Goal: Task Accomplishment & Management: Complete application form

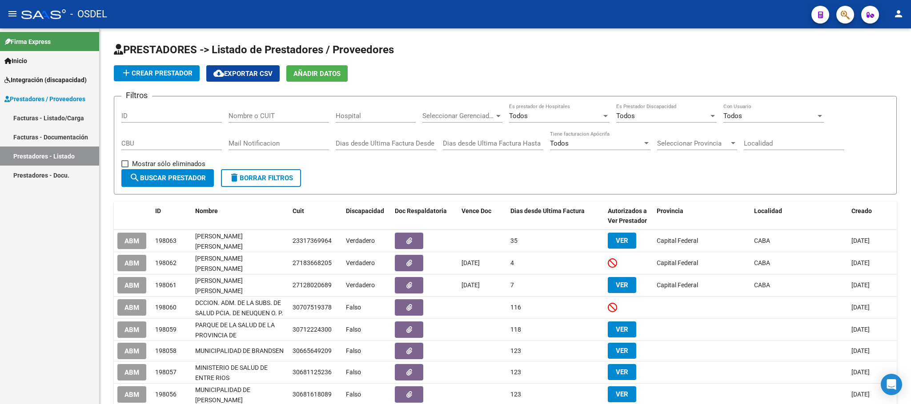
click at [23, 123] on link "Facturas - Listado/Carga" at bounding box center [49, 117] width 99 height 19
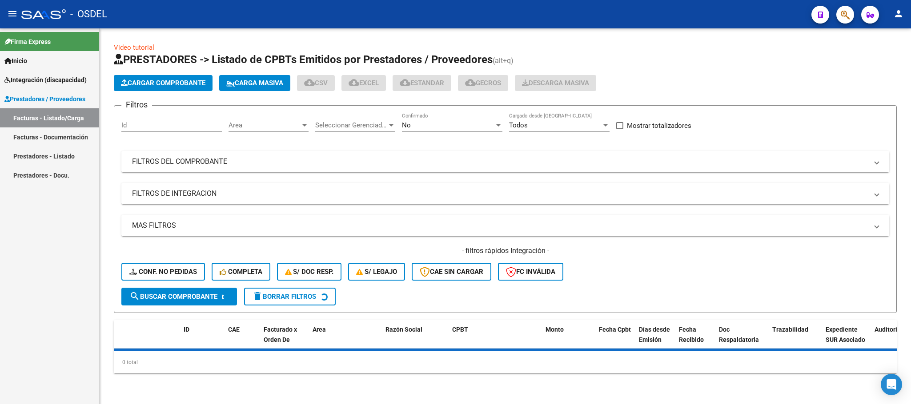
click at [264, 79] on span "Carga Masiva" at bounding box center [254, 83] width 57 height 8
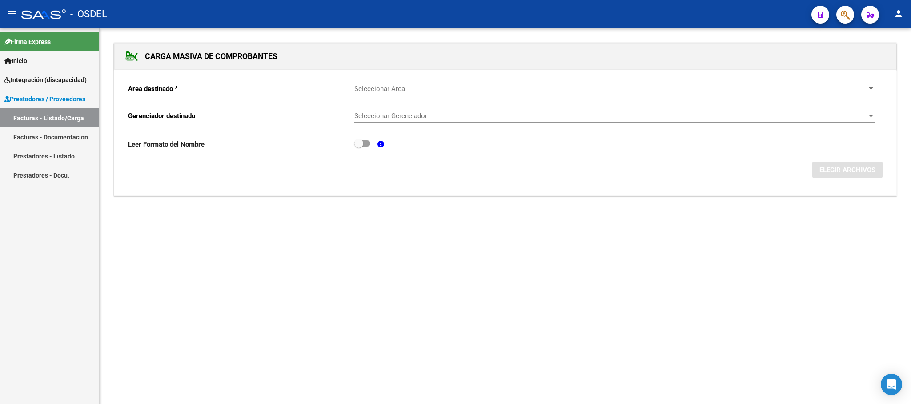
click at [378, 88] on span "Seleccionar Area" at bounding box center [610, 89] width 512 height 8
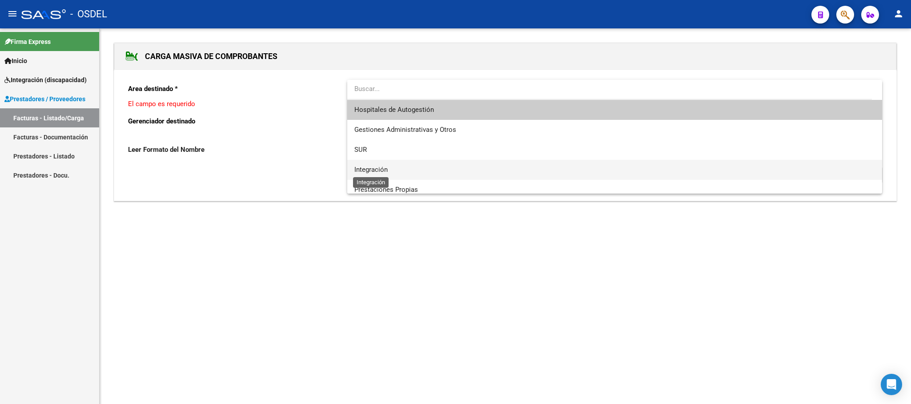
click at [376, 172] on span "Integración" at bounding box center [370, 170] width 33 height 8
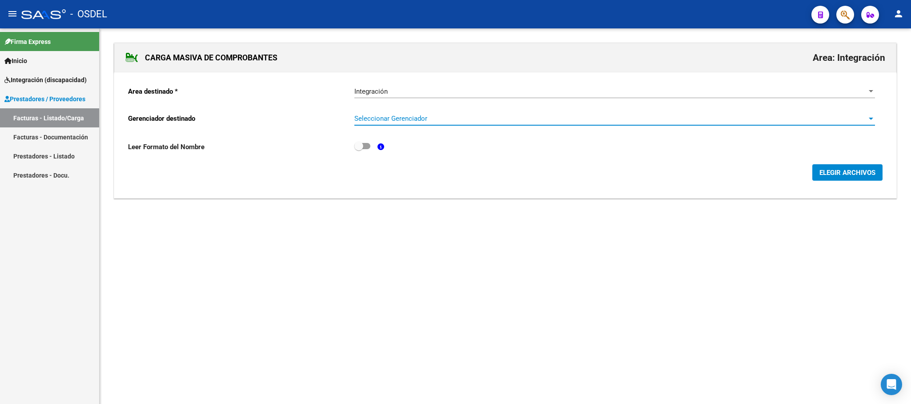
click at [380, 123] on span "Seleccionar Gerenciador" at bounding box center [610, 119] width 512 height 8
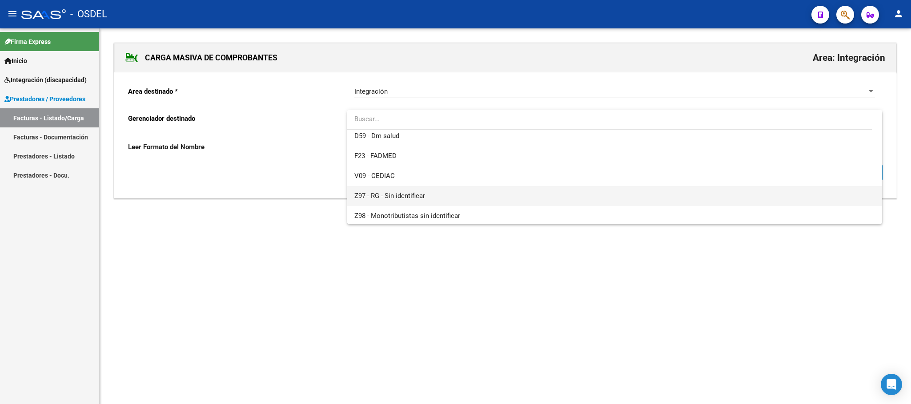
scroll to position [66, 0]
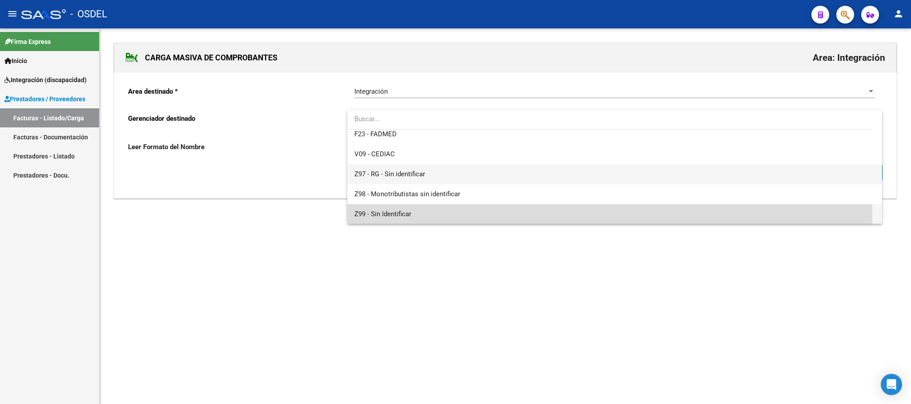
click at [379, 219] on span "Z99 - Sin Identificar" at bounding box center [614, 214] width 520 height 20
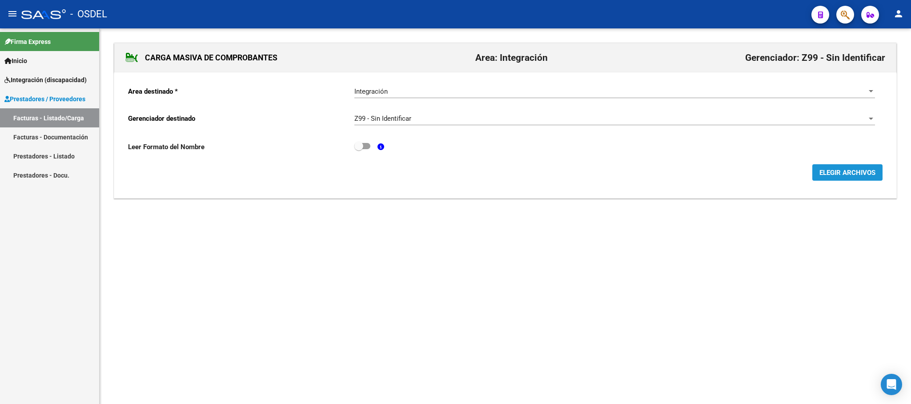
click at [840, 172] on span "ELEGIR ARCHIVOS" at bounding box center [847, 173] width 56 height 8
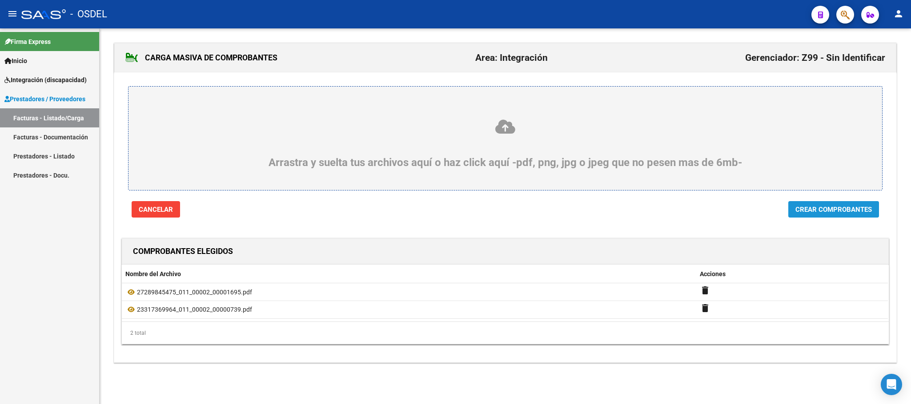
click at [840, 208] on span "Crear Comprobantes" at bounding box center [833, 210] width 76 height 8
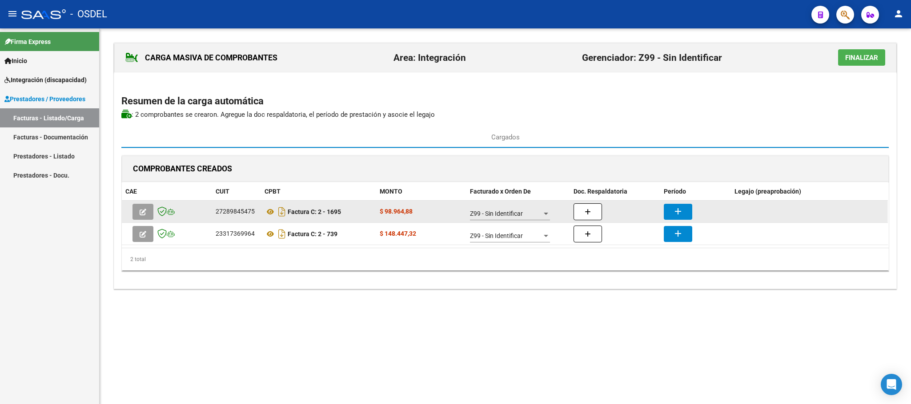
click at [685, 213] on button "add" at bounding box center [677, 212] width 28 height 16
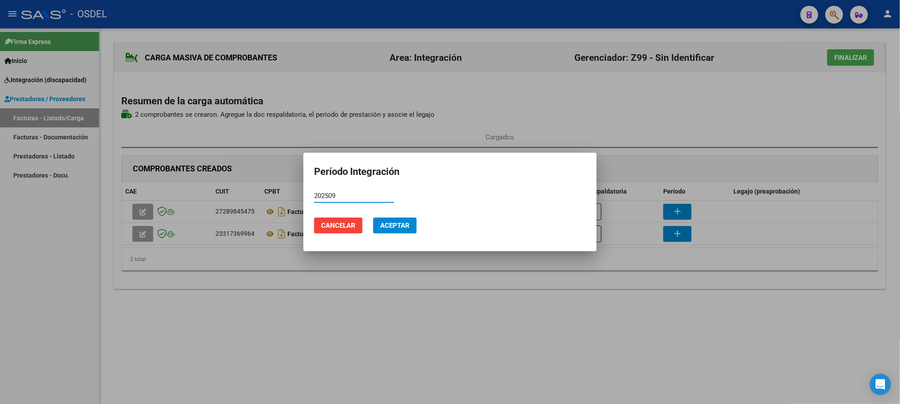
type input "202509"
click at [408, 228] on span "Aceptar" at bounding box center [394, 226] width 29 height 8
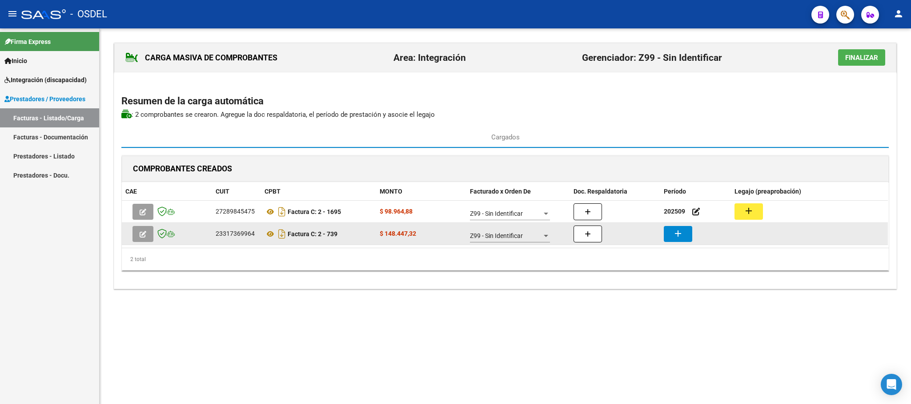
click at [675, 240] on button "add" at bounding box center [677, 234] width 28 height 16
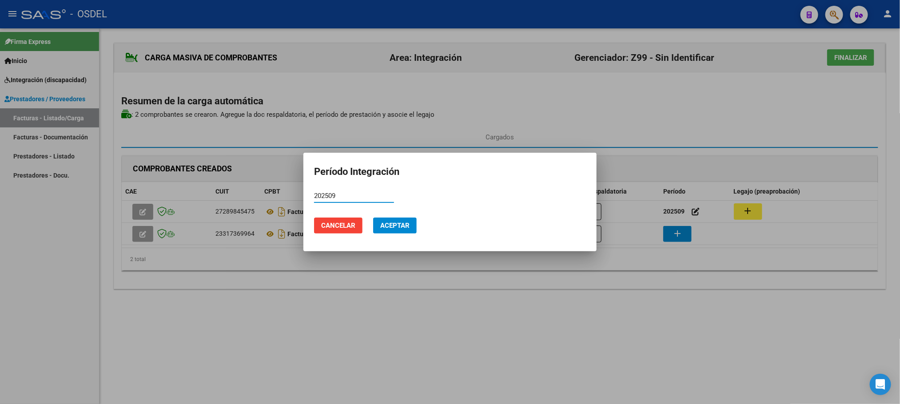
type input "202509"
click at [386, 228] on span "Aceptar" at bounding box center [394, 226] width 29 height 8
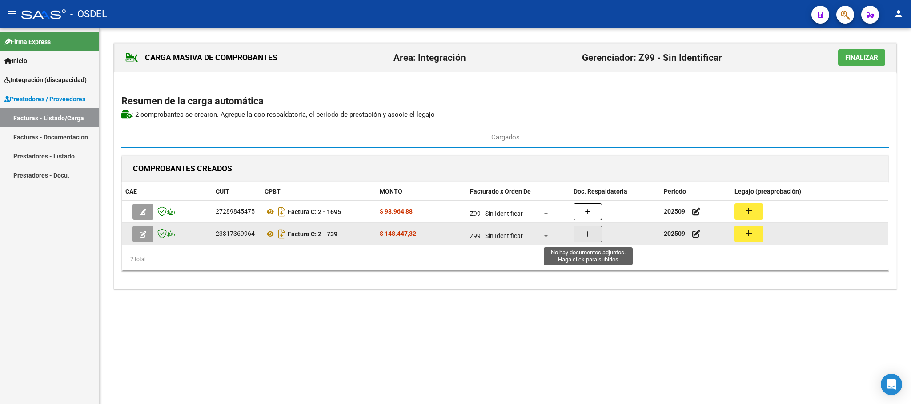
click at [586, 241] on button "button" at bounding box center [587, 234] width 28 height 17
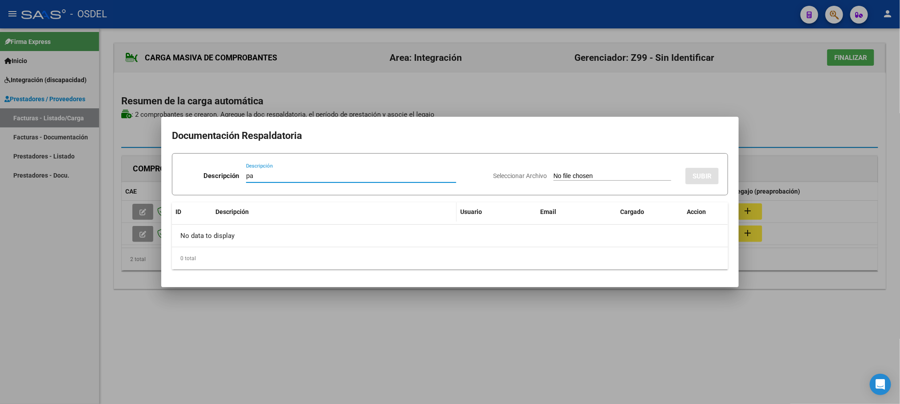
type input "pa"
click at [554, 176] on input "Seleccionar Archivo" at bounding box center [613, 176] width 118 height 8
type input "C:\fakepath\pa-23317369964_739.pdf.pdf"
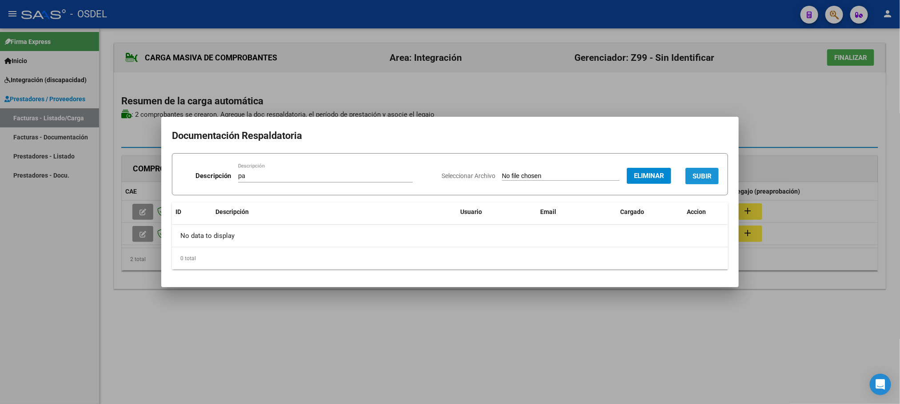
click at [700, 176] on span "SUBIR" at bounding box center [702, 176] width 19 height 8
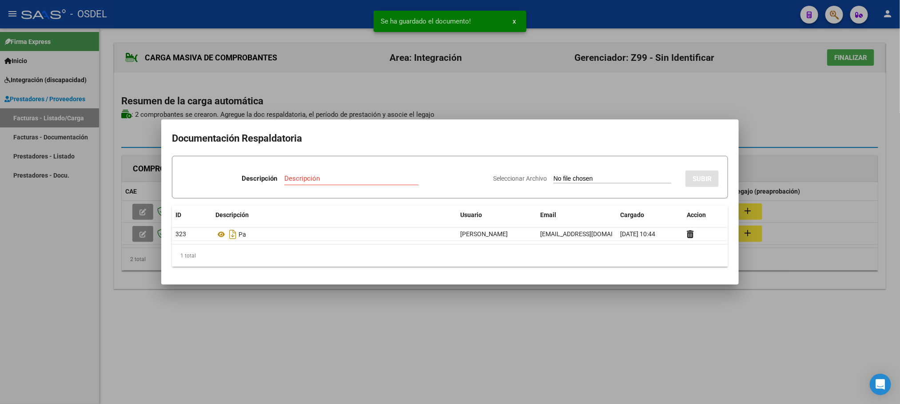
click at [595, 324] on div at bounding box center [450, 202] width 900 height 404
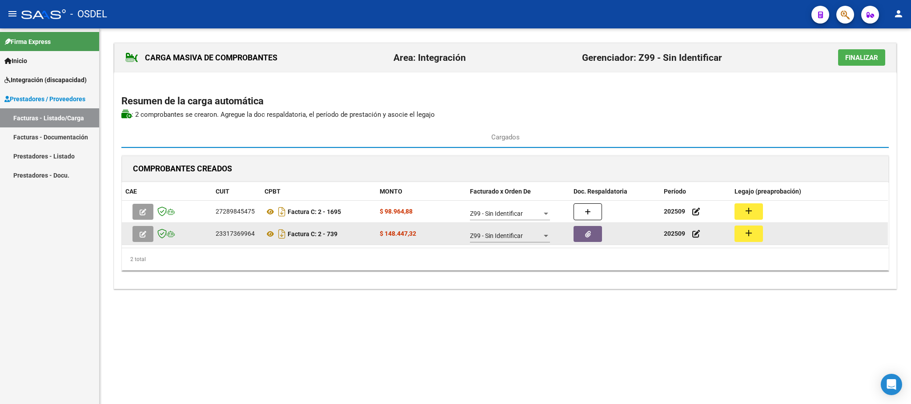
click at [751, 236] on mat-icon "add" at bounding box center [748, 233] width 11 height 11
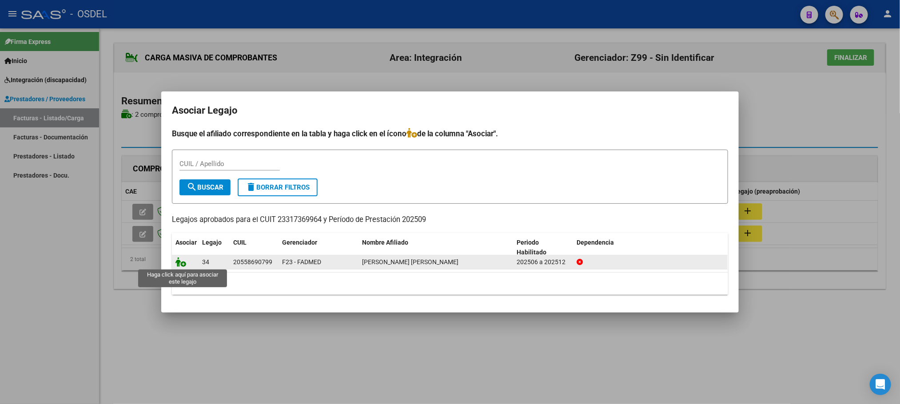
click at [182, 265] on icon at bounding box center [181, 262] width 11 height 10
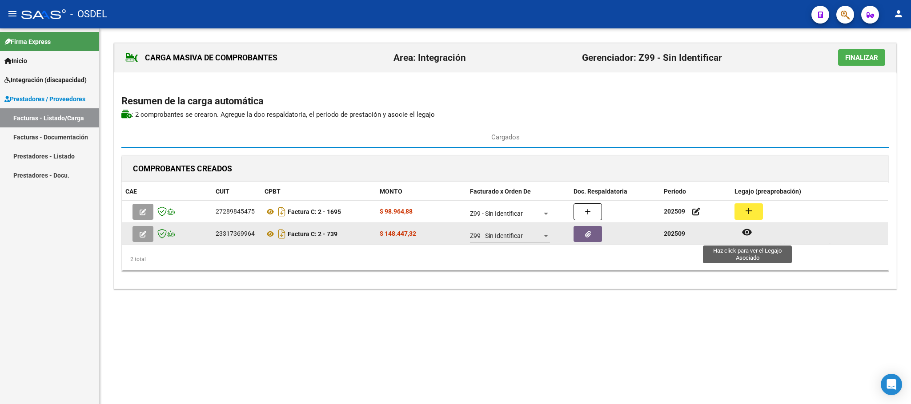
click at [746, 240] on button "remove_red_eye" at bounding box center [746, 233] width 25 height 16
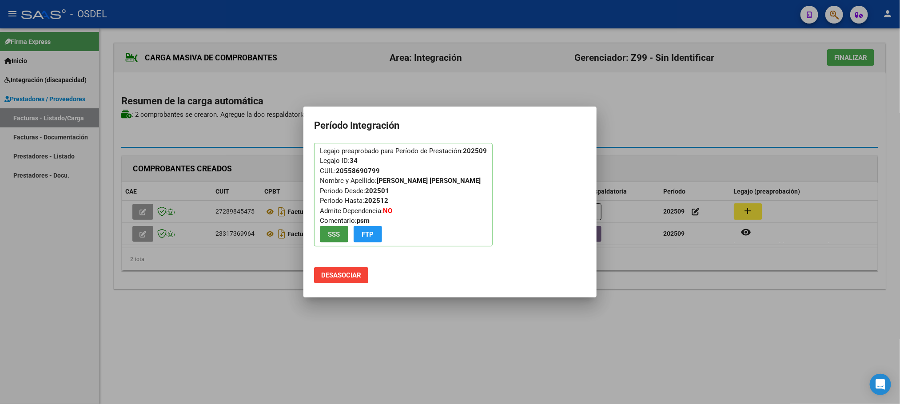
click at [401, 342] on div at bounding box center [450, 202] width 900 height 404
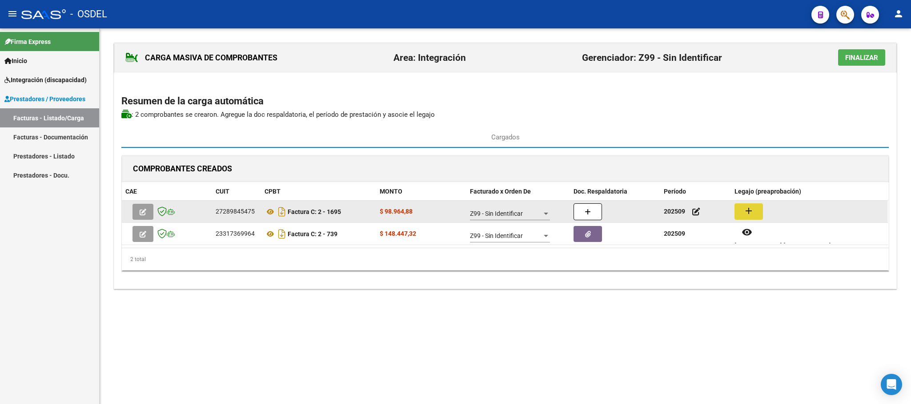
click at [751, 211] on mat-icon "add" at bounding box center [748, 211] width 11 height 11
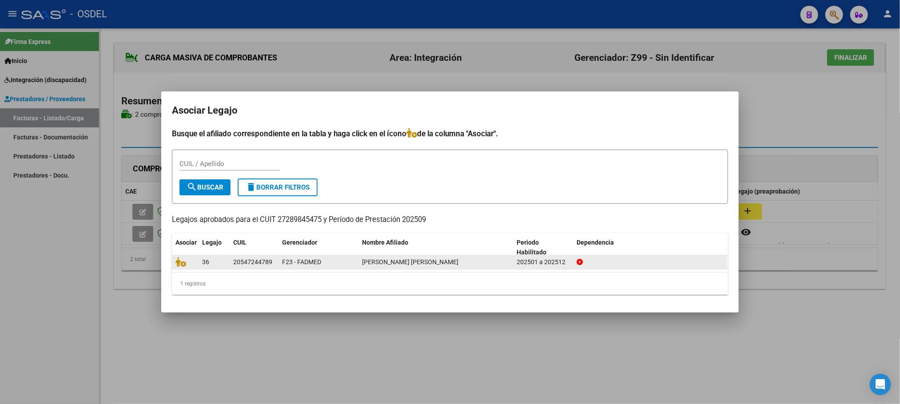
click at [175, 262] on datatable-body-cell at bounding box center [185, 263] width 27 height 14
click at [179, 265] on icon at bounding box center [181, 262] width 11 height 10
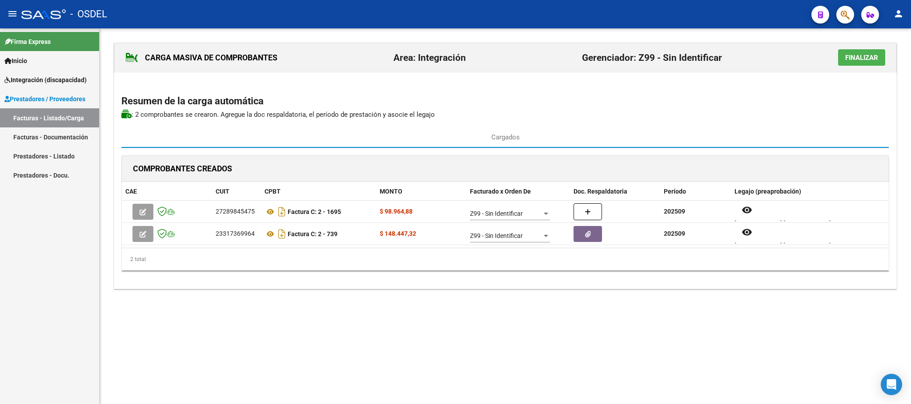
click at [864, 60] on span "Finalizar" at bounding box center [861, 58] width 33 height 8
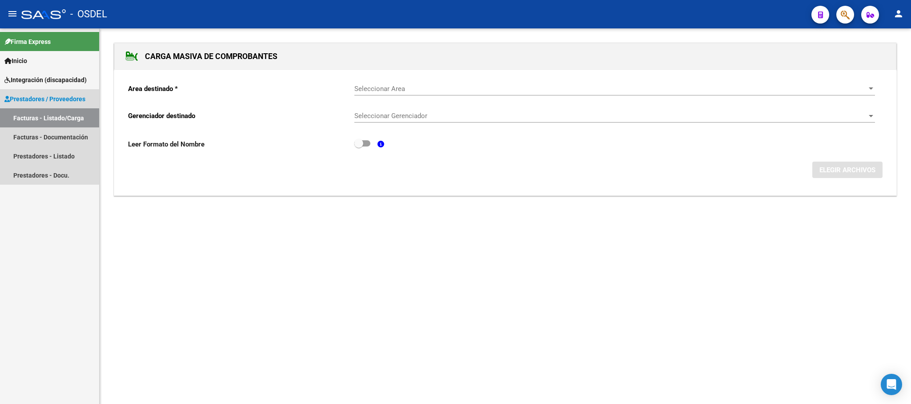
click at [27, 122] on link "Facturas - Listado/Carga" at bounding box center [49, 117] width 99 height 19
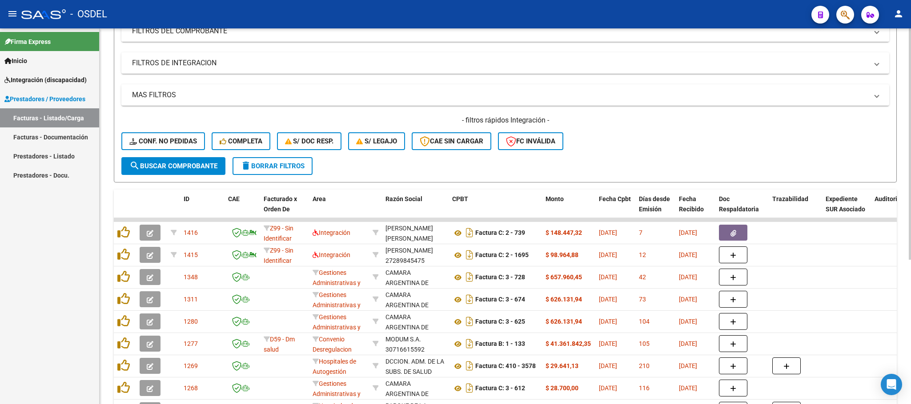
scroll to position [133, 0]
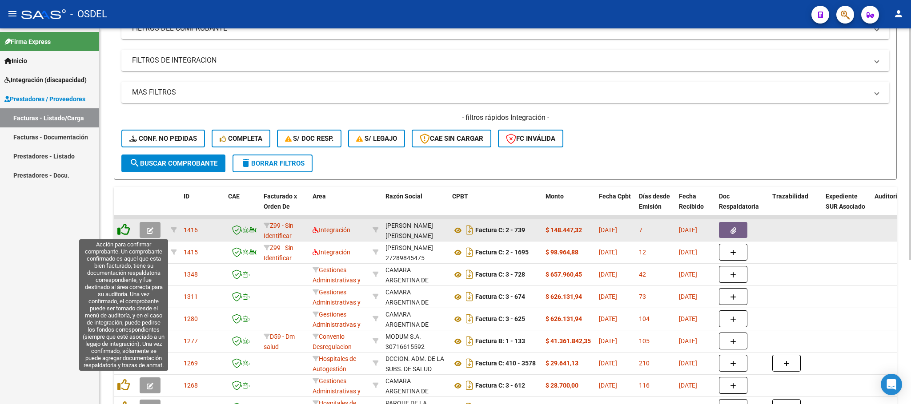
click at [123, 227] on icon at bounding box center [123, 230] width 12 height 12
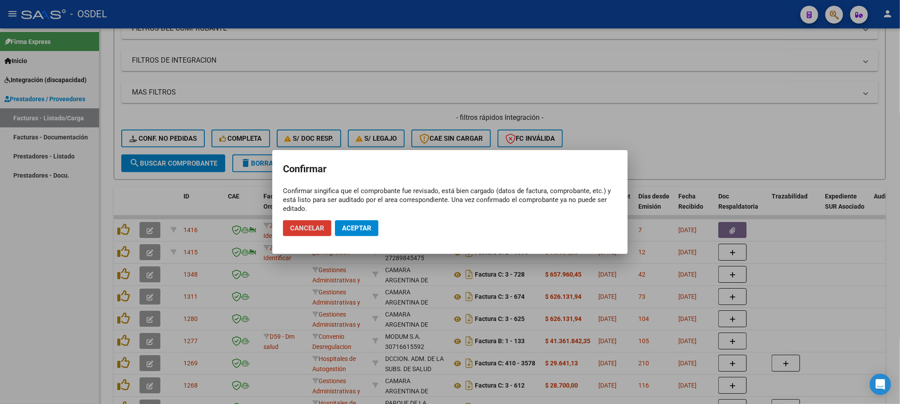
click at [352, 224] on span "Aceptar" at bounding box center [356, 228] width 29 height 8
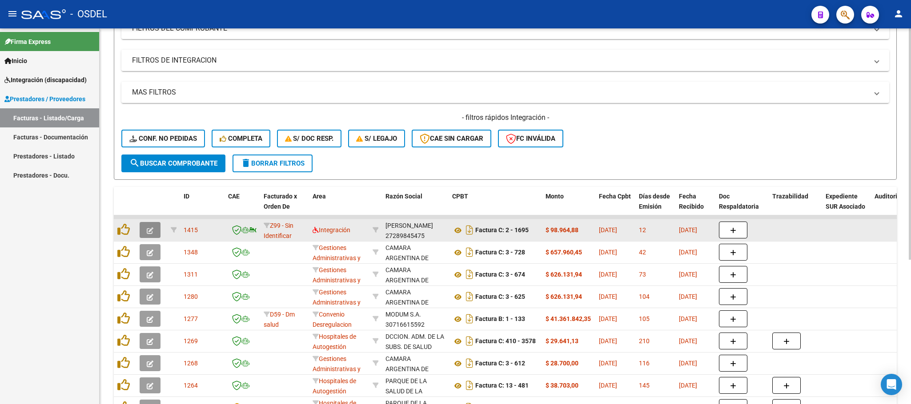
click at [145, 227] on button "button" at bounding box center [150, 230] width 21 height 16
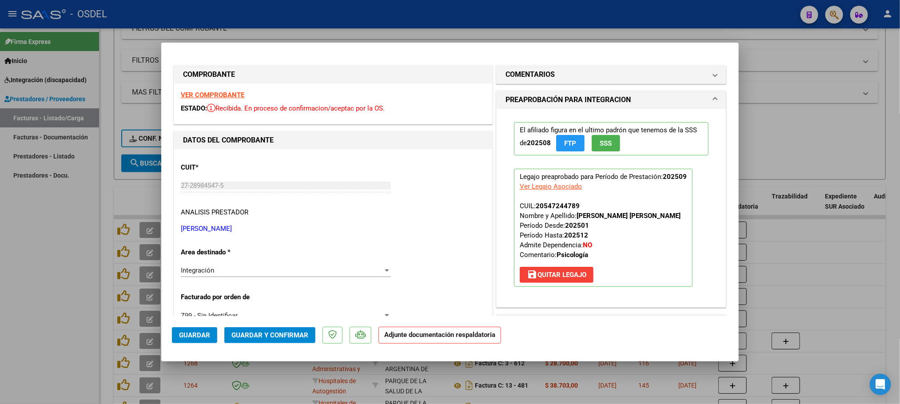
click at [798, 129] on div at bounding box center [450, 202] width 900 height 404
type input "$ 0,00"
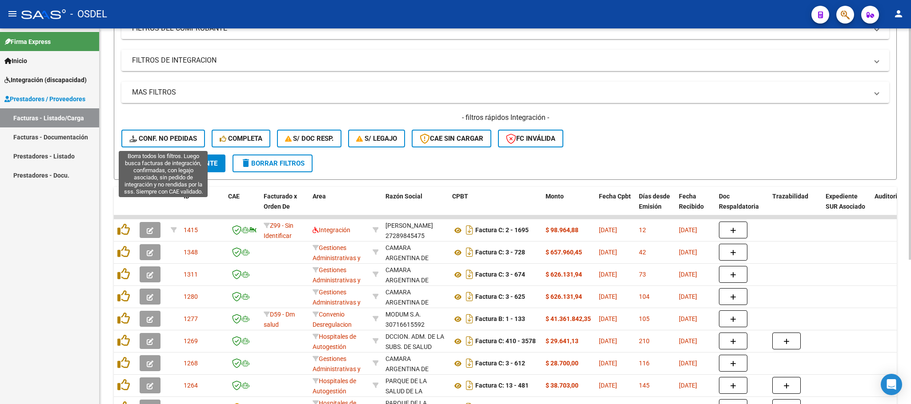
click at [145, 137] on span "Conf. no pedidas" at bounding box center [163, 139] width 68 height 8
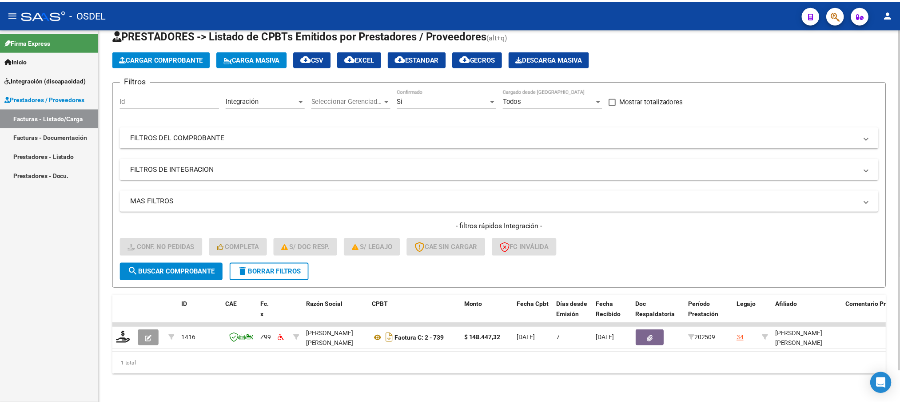
scroll to position [35, 0]
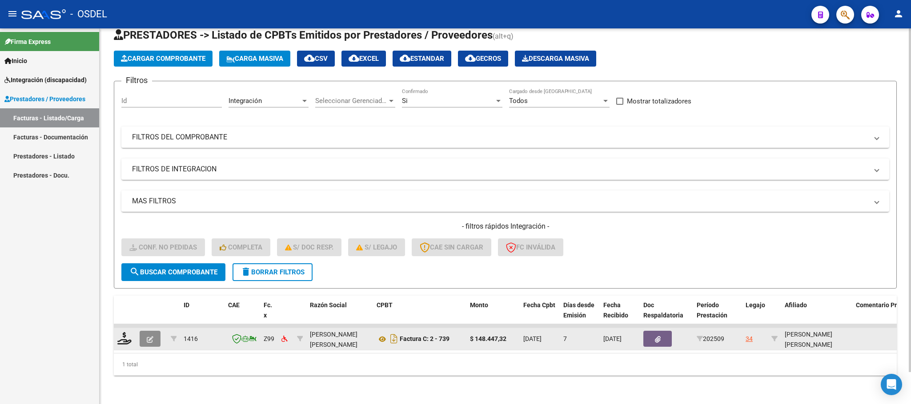
click at [150, 336] on icon "button" at bounding box center [150, 339] width 7 height 7
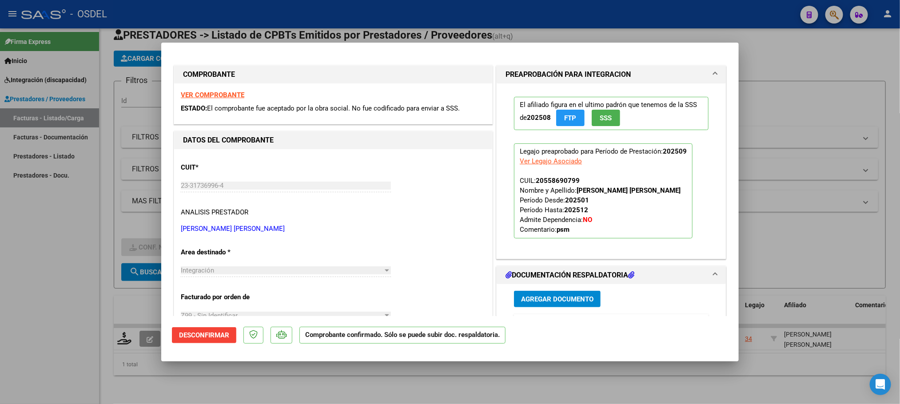
click at [805, 52] on div at bounding box center [450, 202] width 900 height 404
type input "$ 0,00"
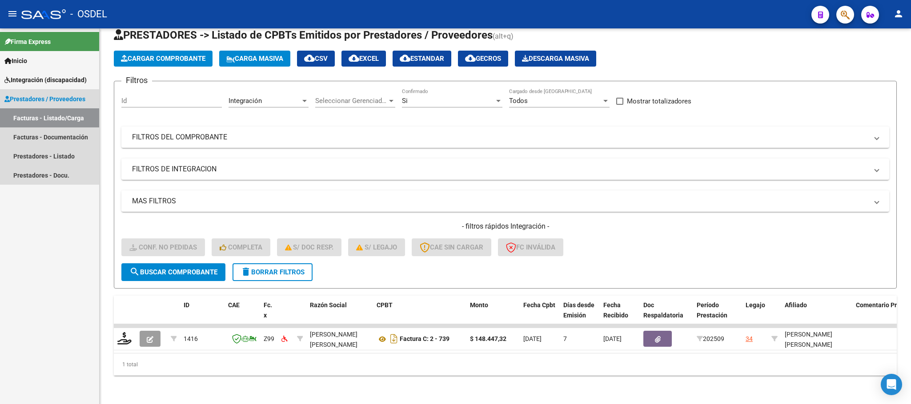
click at [51, 122] on link "Facturas - Listado/Carga" at bounding box center [49, 117] width 99 height 19
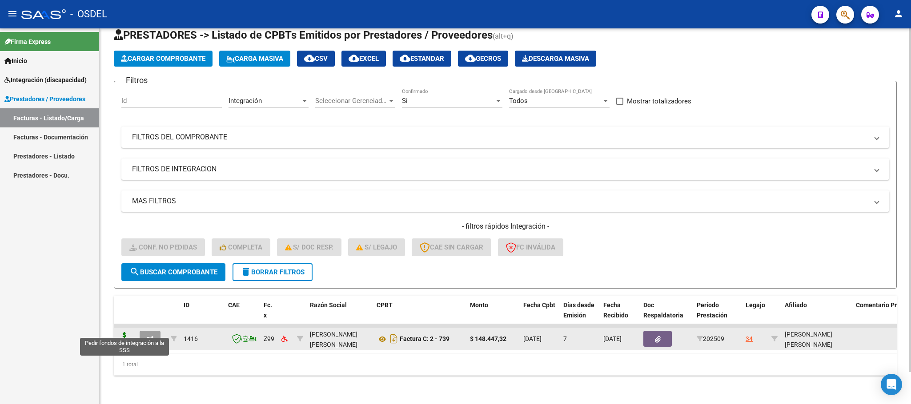
click at [120, 332] on icon at bounding box center [124, 338] width 14 height 12
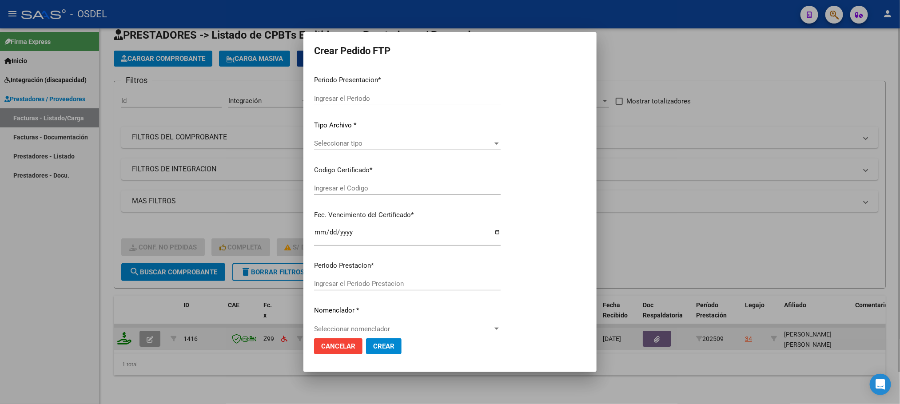
type input "202509"
type input "$ 148.447,32"
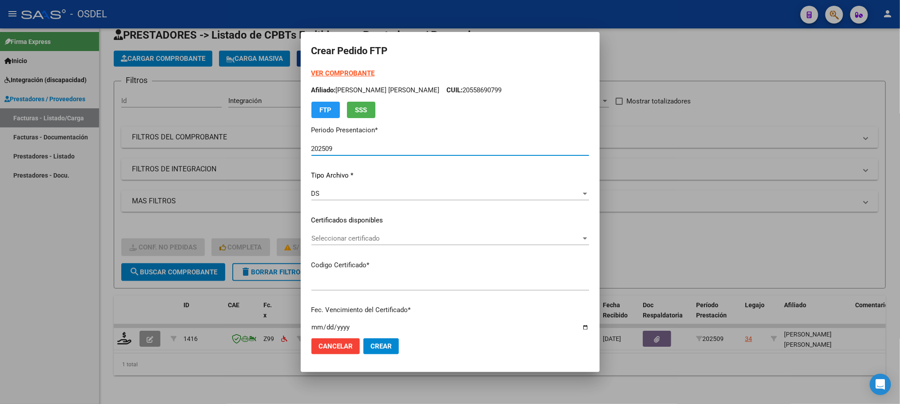
type input "6538892605"
type input "[DATE]"
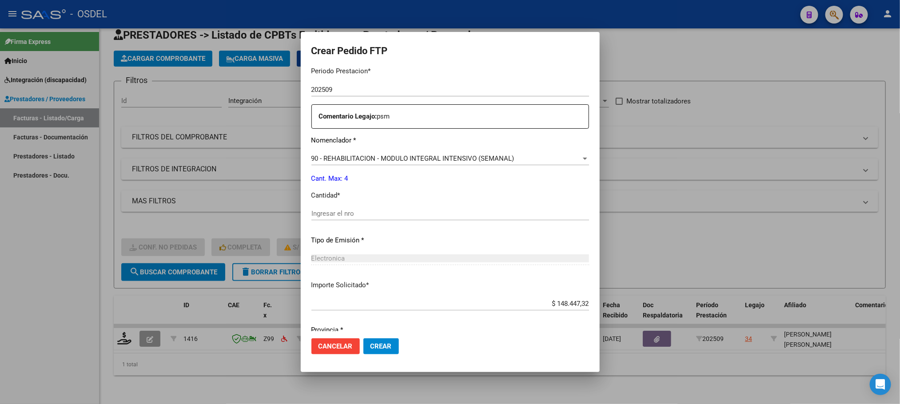
scroll to position [322, 0]
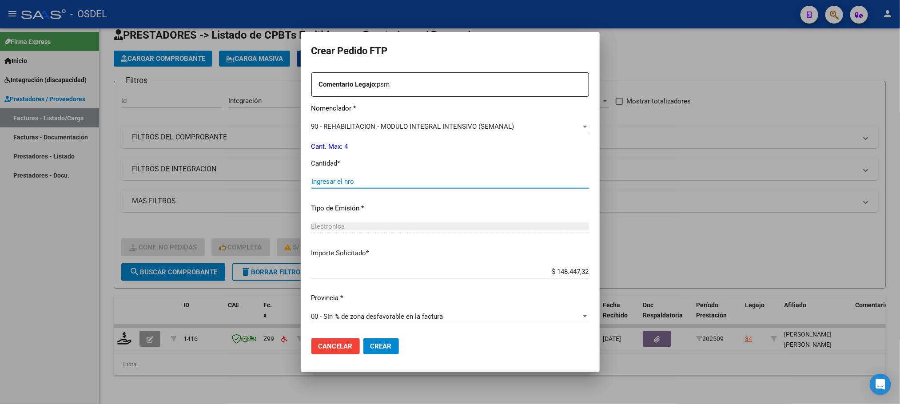
click at [344, 182] on input "Ingresar el nro" at bounding box center [451, 182] width 278 height 8
type input "4"
click at [387, 349] on span "Crear" at bounding box center [381, 347] width 21 height 8
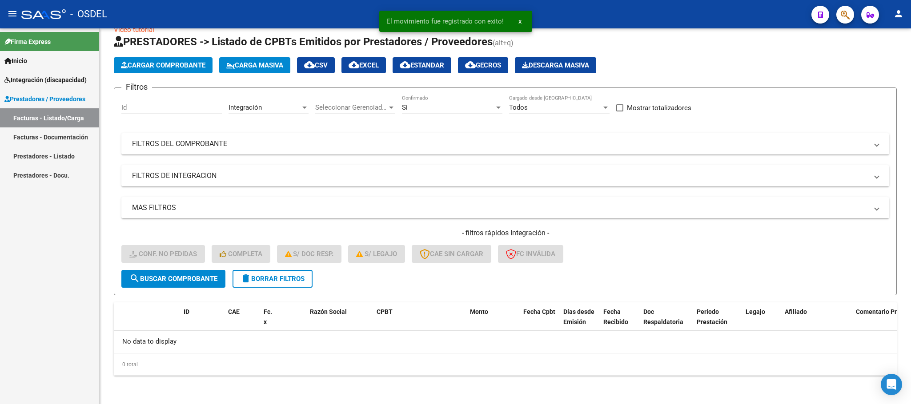
scroll to position [17, 0]
click at [44, 116] on link "Facturas - Listado/Carga" at bounding box center [49, 117] width 99 height 19
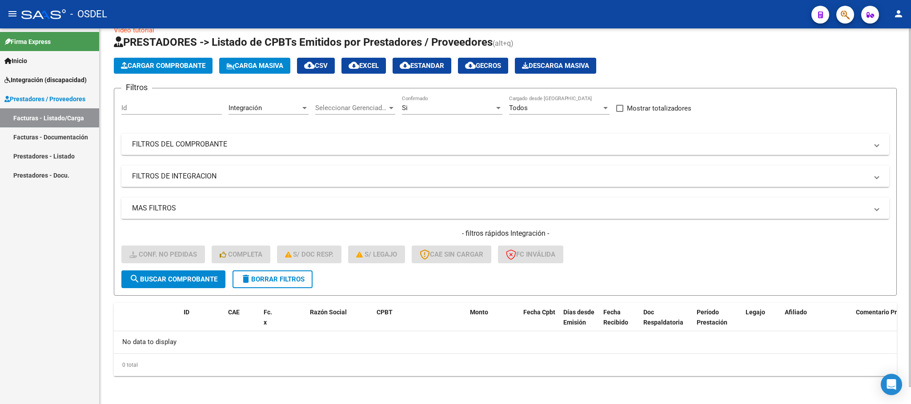
click at [176, 270] on div "- filtros rápidos Integración - Conf. no pedidas Completa S/ Doc Resp. S/ legaj…" at bounding box center [504, 250] width 767 height 42
click at [176, 276] on span "search Buscar Comprobante" at bounding box center [173, 280] width 88 height 8
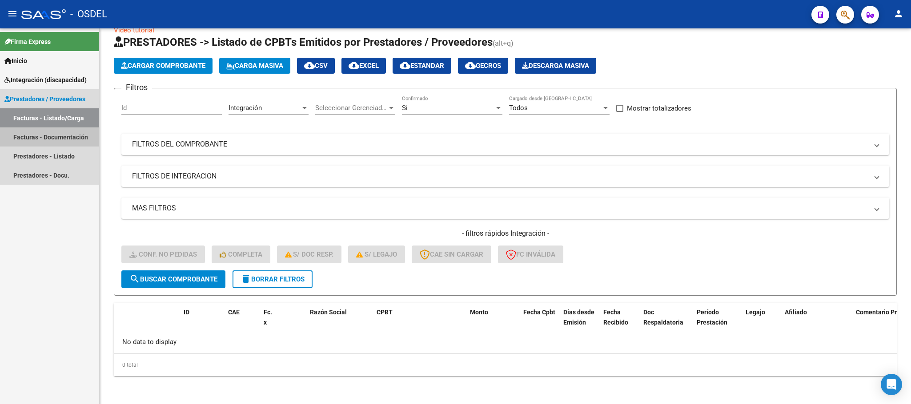
click at [34, 140] on link "Facturas - Documentación" at bounding box center [49, 137] width 99 height 19
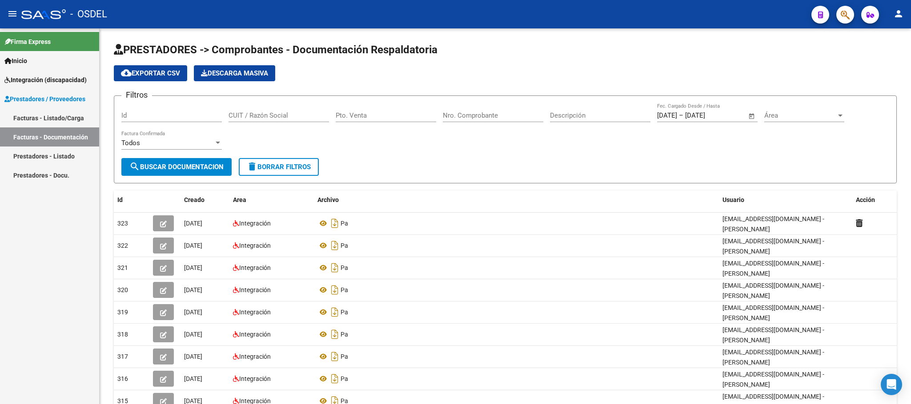
click at [37, 120] on link "Facturas - Listado/Carga" at bounding box center [49, 117] width 99 height 19
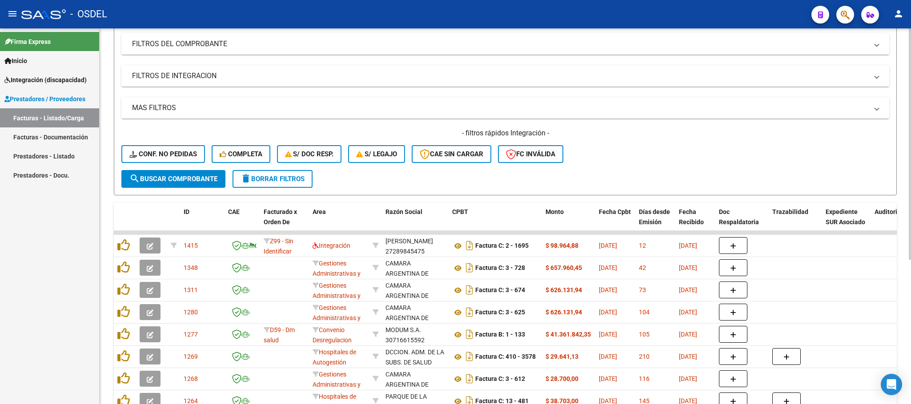
scroll to position [133, 0]
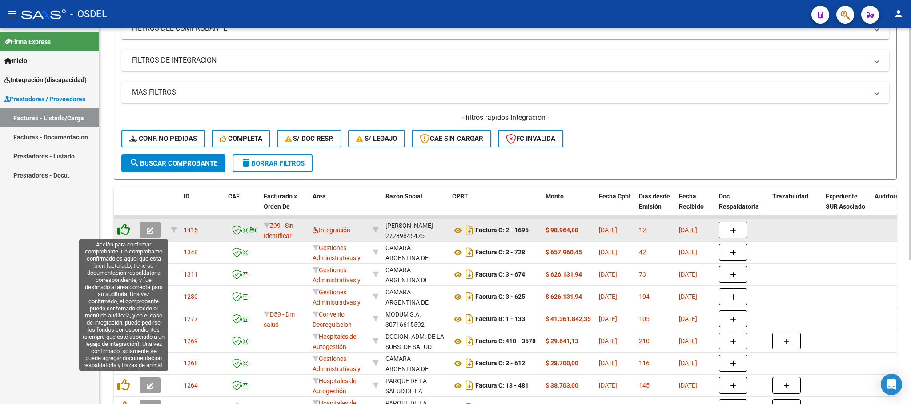
click at [124, 232] on icon at bounding box center [123, 230] width 12 height 12
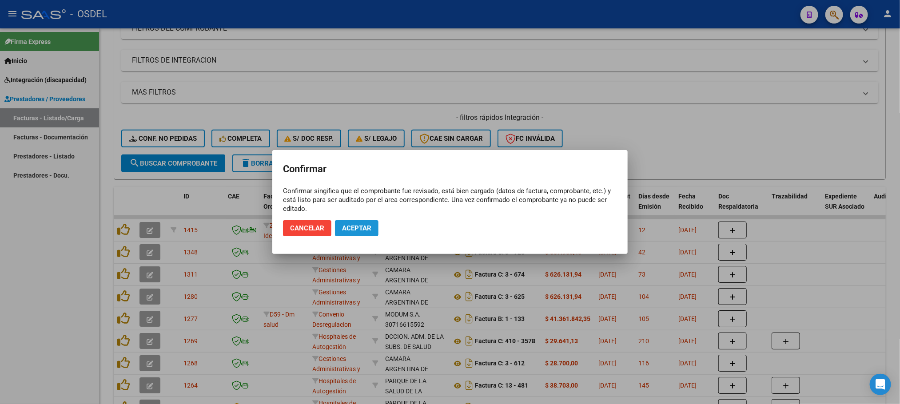
click at [368, 231] on span "Aceptar" at bounding box center [356, 228] width 29 height 8
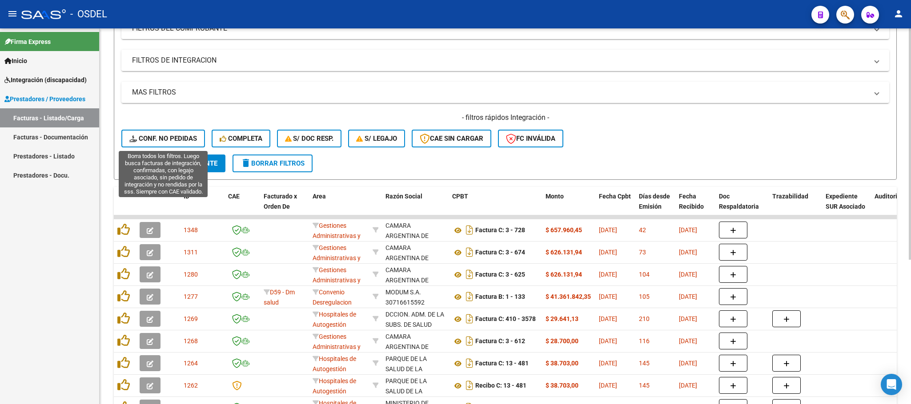
click at [151, 140] on span "Conf. no pedidas" at bounding box center [163, 139] width 68 height 8
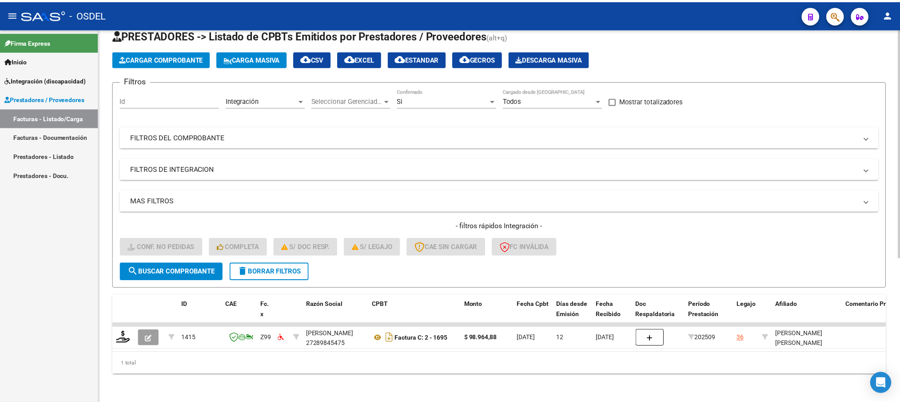
scroll to position [35, 0]
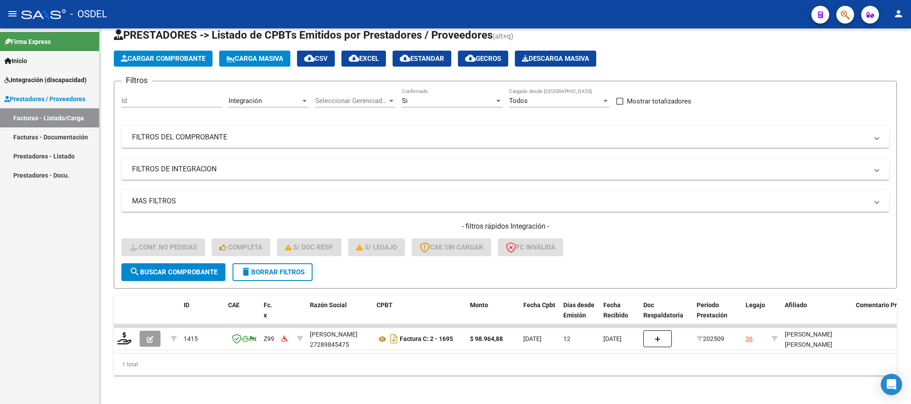
click at [51, 275] on div "Firma Express Inicio Calendario SSS Instructivos Contacto OS Integración (disca…" at bounding box center [49, 216] width 99 height 376
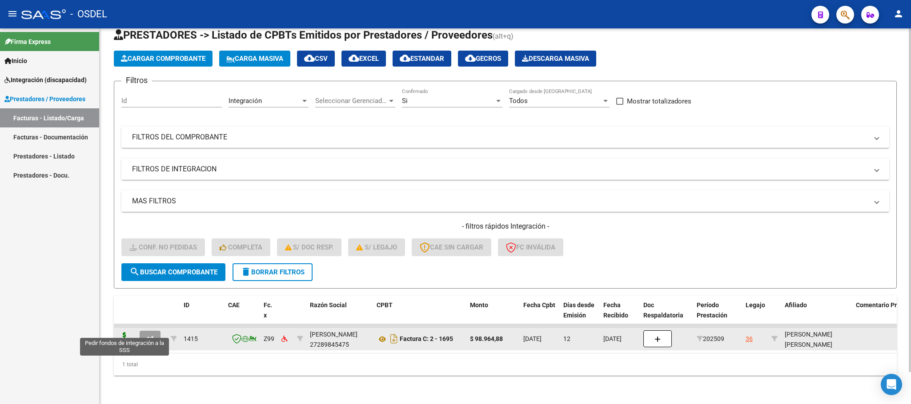
click at [124, 332] on icon at bounding box center [124, 338] width 14 height 12
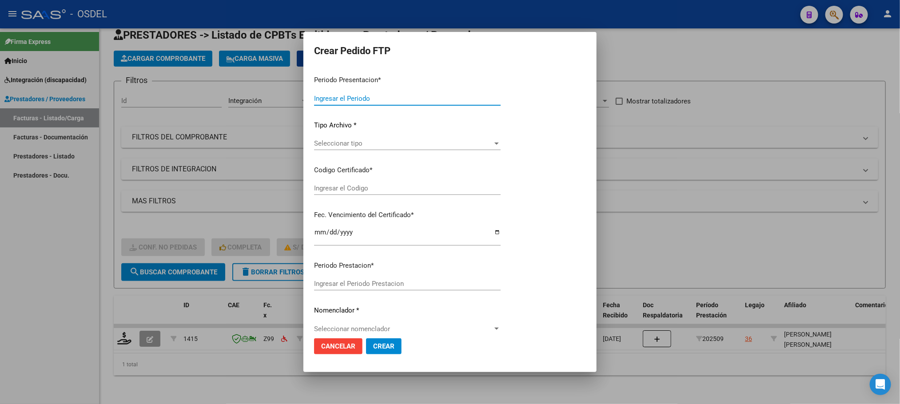
type input "202509"
type input "$ 98.964,88"
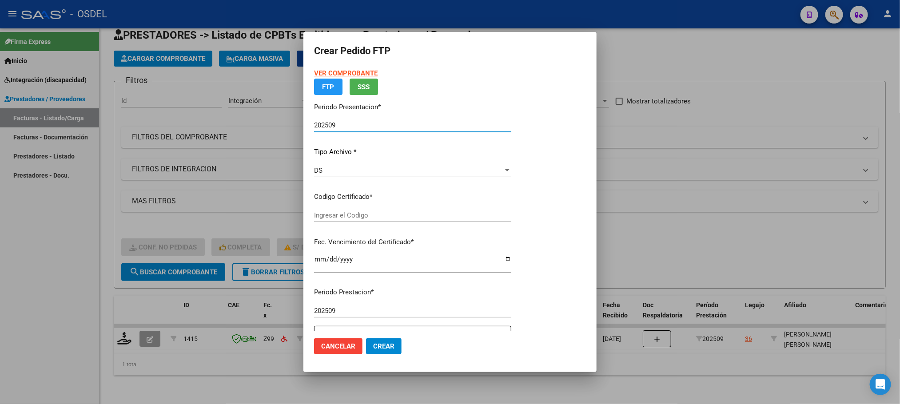
type input "3436233463"
type input "[DATE]"
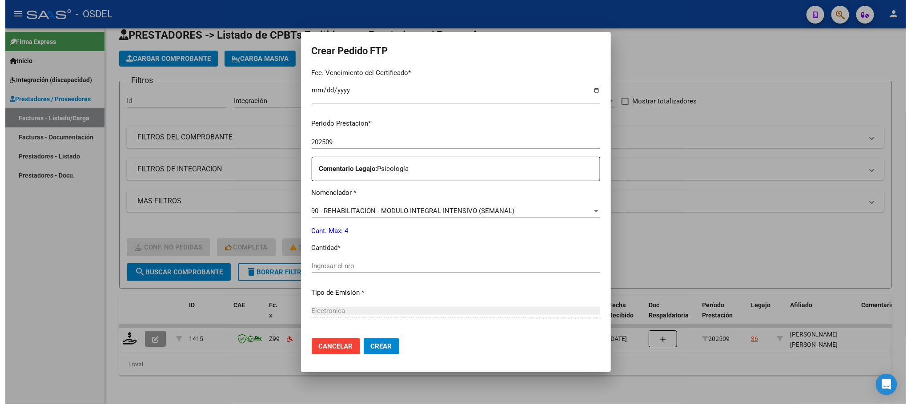
scroll to position [267, 0]
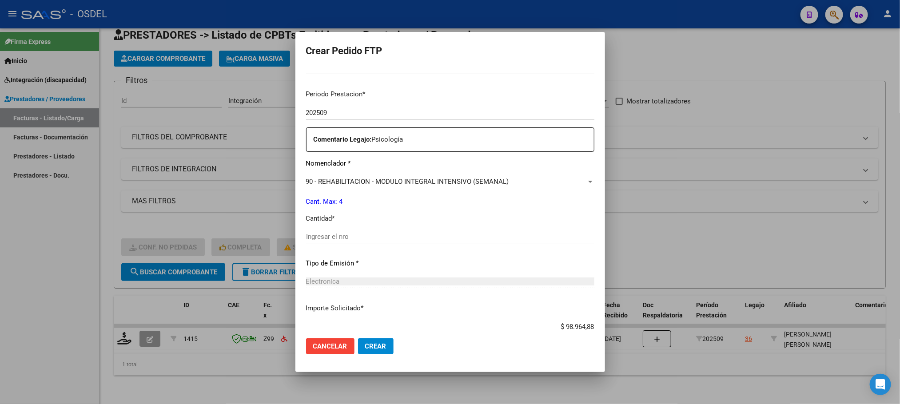
click at [312, 237] on input "Ingresar el nro" at bounding box center [450, 237] width 288 height 8
type input "4"
click at [365, 346] on span "Crear" at bounding box center [375, 347] width 21 height 8
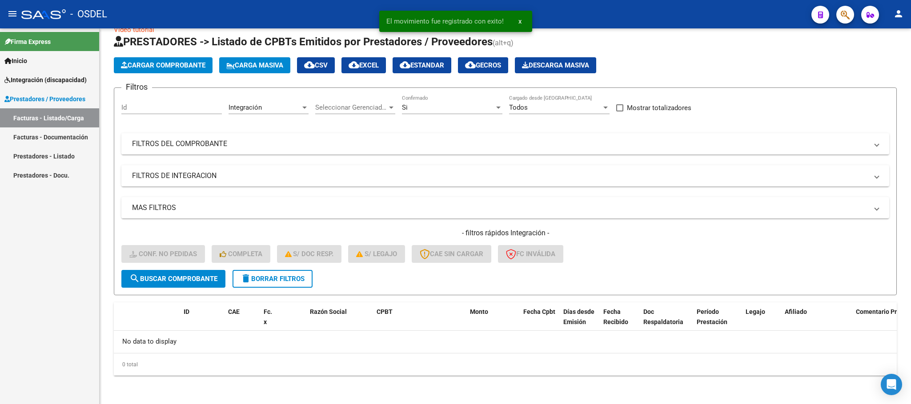
scroll to position [17, 0]
click at [36, 80] on span "Integración (discapacidad)" at bounding box center [45, 80] width 82 height 10
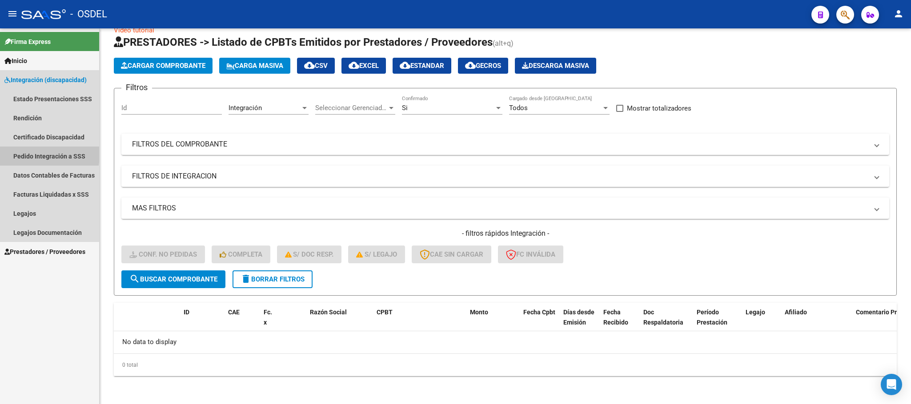
click at [29, 155] on link "Pedido Integración a SSS" at bounding box center [49, 156] width 99 height 19
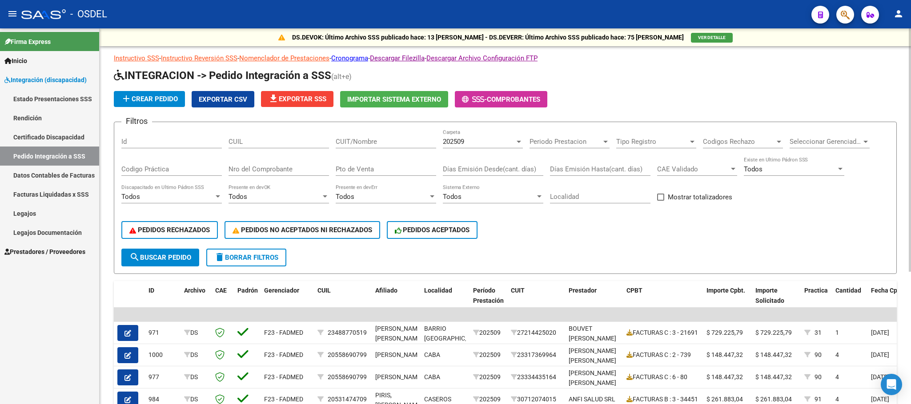
click at [155, 259] on span "search Buscar Pedido" at bounding box center [160, 258] width 62 height 8
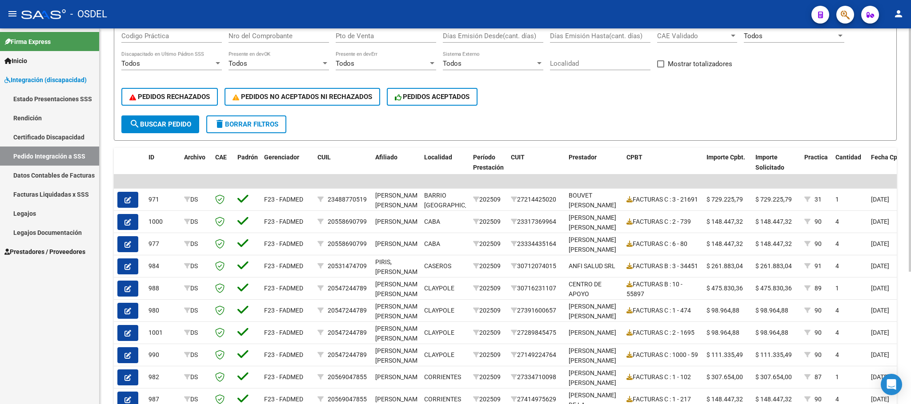
scroll to position [200, 0]
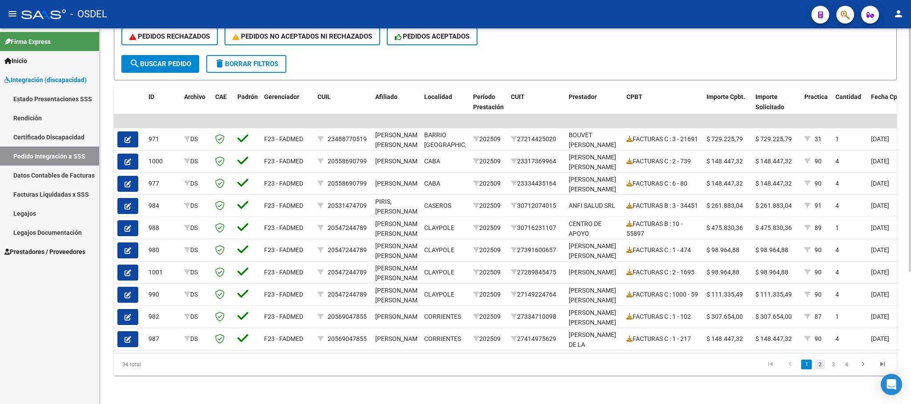
click at [824, 370] on link "2" at bounding box center [819, 365] width 11 height 10
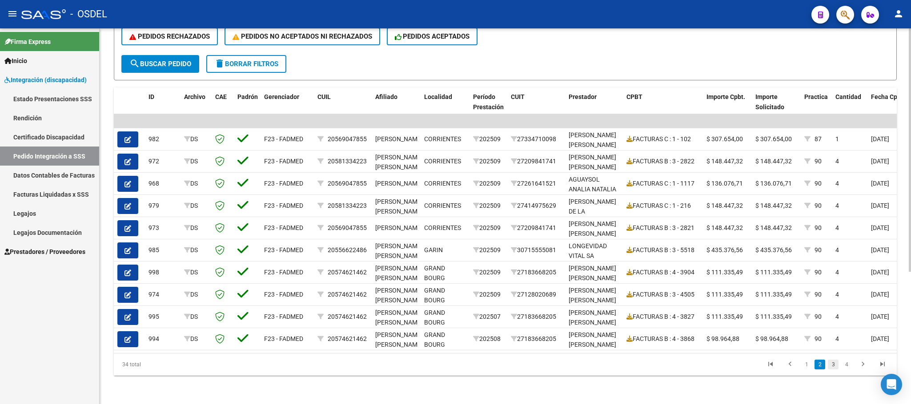
click at [834, 370] on link "3" at bounding box center [832, 365] width 11 height 10
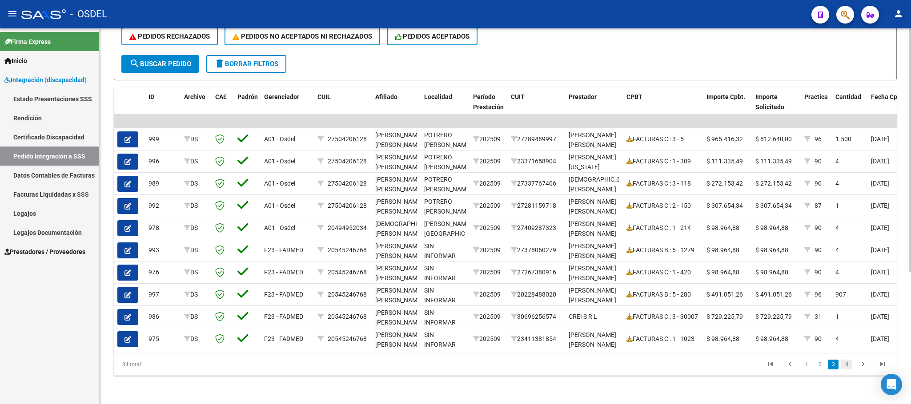
click at [847, 370] on link "4" at bounding box center [846, 365] width 11 height 10
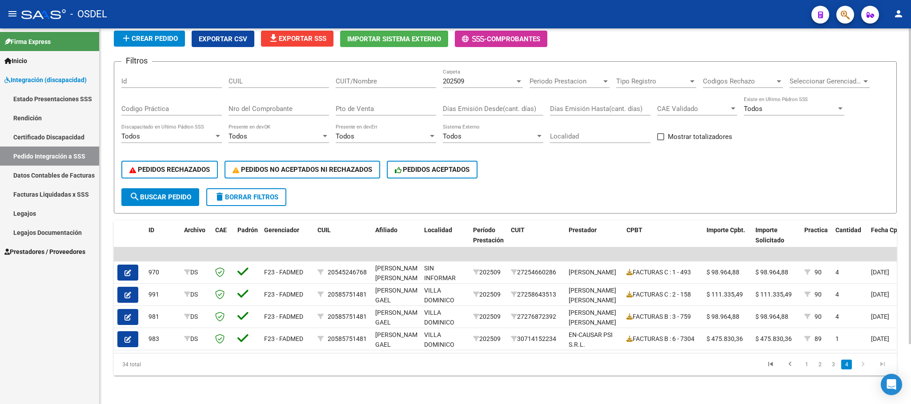
scroll to position [0, 0]
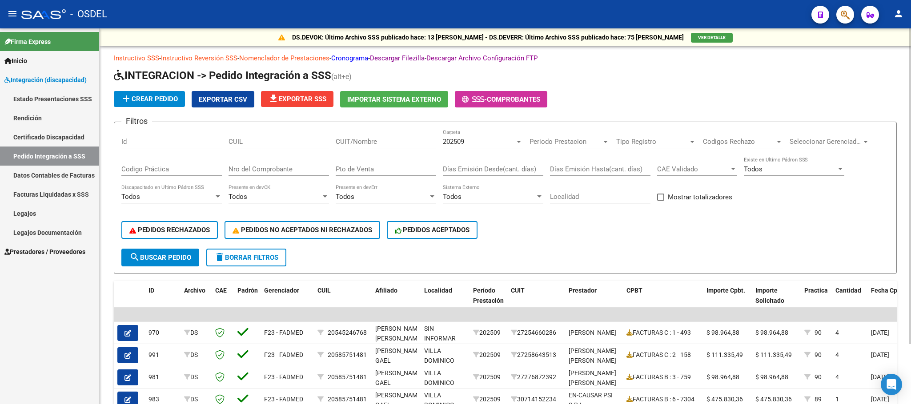
click at [217, 96] on span "Exportar CSV" at bounding box center [223, 100] width 48 height 8
click at [896, 12] on mat-icon "person" at bounding box center [898, 13] width 11 height 11
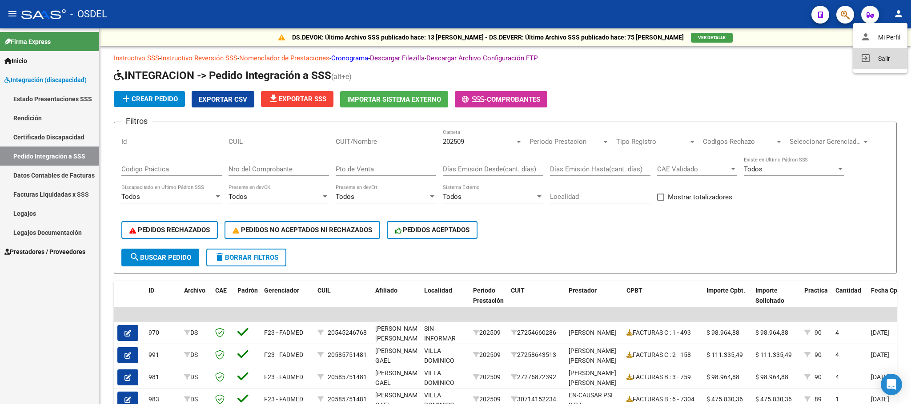
click at [886, 58] on button "exit_to_app Salir" at bounding box center [880, 58] width 54 height 21
